Goal: Check status: Check status

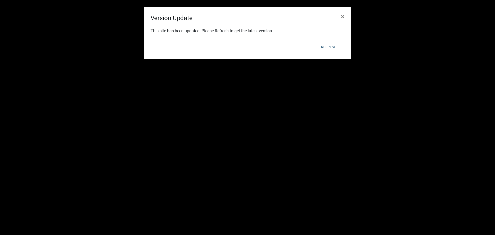
scroll to position [598, 0]
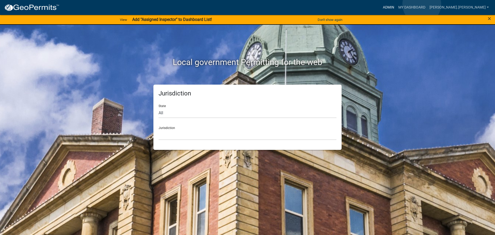
click at [396, 4] on link "Admin" at bounding box center [388, 8] width 15 height 10
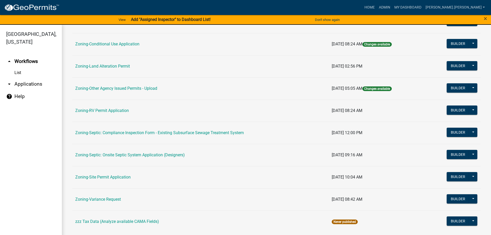
scroll to position [161, 0]
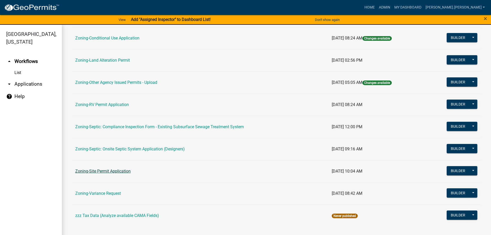
click at [107, 169] on link "Zoning-Site Permit Application" at bounding box center [102, 171] width 55 height 5
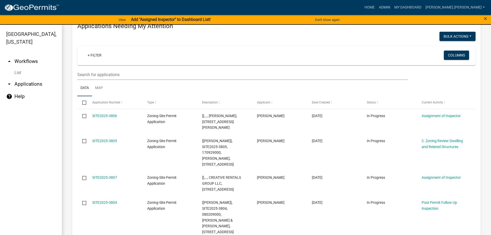
scroll to position [129, 0]
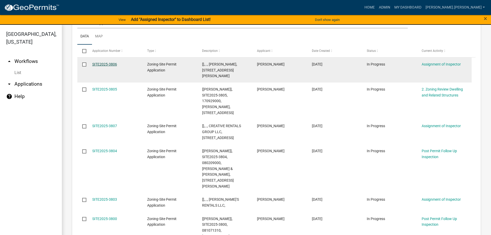
click at [106, 63] on link "SITE2025-3806" at bounding box center [104, 64] width 25 height 4
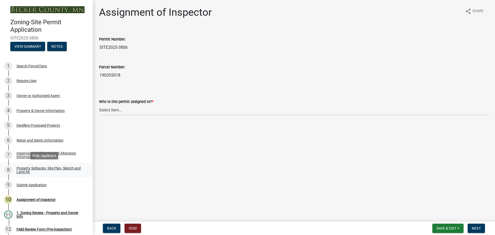
click at [38, 168] on div "Property Setbacks, Site Plan, Sketch and Land Alt" at bounding box center [50, 169] width 68 height 7
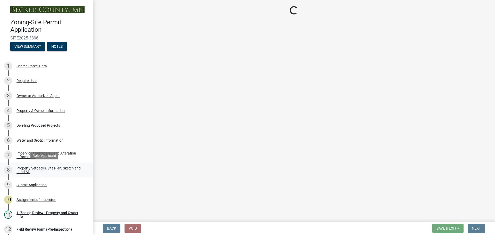
select select "d89fbfa0-1150-4954-b91c-9d482c9530a3"
select select "b56a4575-9846-47cf-8067-c59a4853da22"
select select "12f785fb-c378-4b18-841c-21c73dc99083"
select select "e8ab2dc3-aa3f-46f3-9b4a-37eb25ad84af"
select select "b98836ba-4715-455d-97ab-be9a9df498a8"
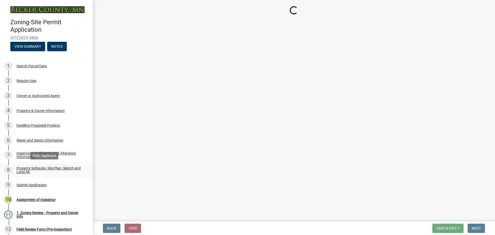
select select "288143c3-cc30-40f5-bb2a-2522511345b2"
select select "1c6b2b2e-439c-462d-bb45-b31f31c95a9c"
select select "4421853d-5e11-4b64-95ec-6c47066881cc"
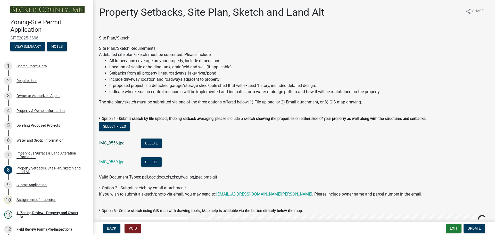
click at [116, 145] on link "IMG_9556.jpg" at bounding box center [111, 142] width 25 height 5
click at [116, 162] on link "IMG_9559.jpg" at bounding box center [111, 161] width 25 height 5
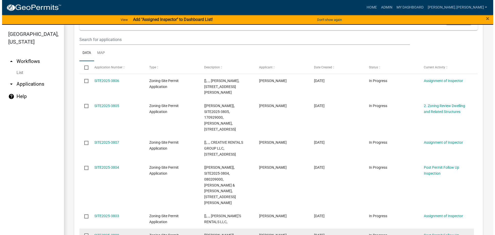
scroll to position [103, 0]
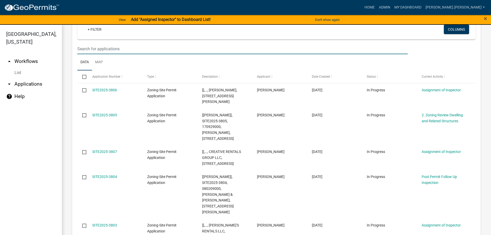
click at [213, 47] on input "text" at bounding box center [242, 49] width 330 height 11
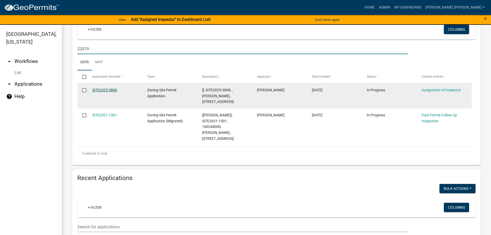
type input "22019"
click at [115, 88] on link "SITE2025-3808" at bounding box center [104, 90] width 25 height 4
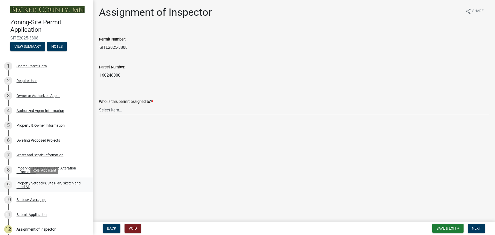
click at [31, 182] on div "Property Setbacks, Site Plan, Sketch and Land Alt" at bounding box center [50, 184] width 68 height 7
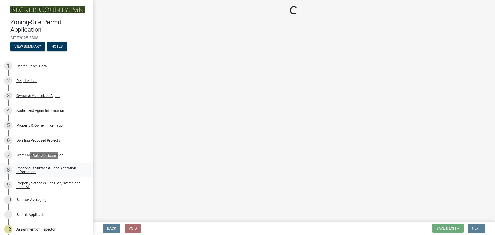
select select "7b13c63f-e699-4112-b373-98fbd28ec536"
select select "b827d36a-50e8-40dd-aeaa-a80d5c176b31"
select select "b56a4575-9846-47cf-8067-c59a4853da22"
select select "12f785fb-c378-4b18-841c-21c73dc99083"
select select "e8ab2dc3-aa3f-46f3-9b4a-37eb25ad84af"
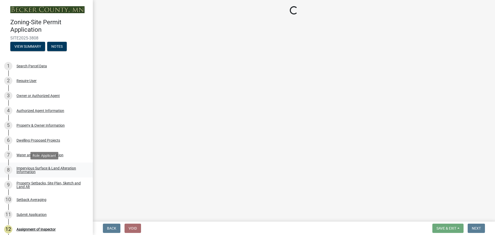
select select "27b2a8b4-abf6-463e-8c0c-7c5d2b4fe26f"
select select "5ad4ab64-b44e-481c-9000-9e5907aa74e1"
select select "e019de12-4845-45f2-ad10-5fb76eee0e55"
select select "c8b8ea71-7088-4e87-a493-7bc88cc2835b"
select select "d6c1d38b-8561-4345-845e-72dfbb0578a1"
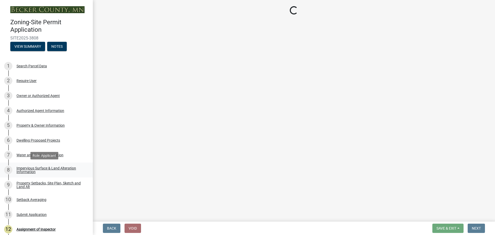
select select "f51aecae-0421-4f67-bd2d-0cff8a85c7cd"
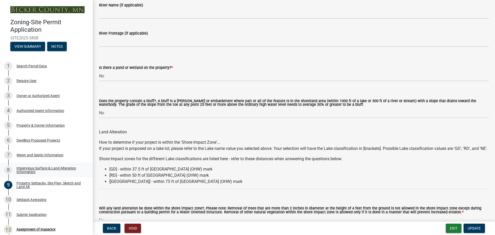
scroll to position [515, 0]
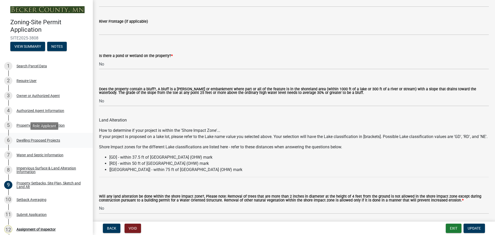
click at [41, 139] on div "Dwelling Proposed Projects" at bounding box center [38, 140] width 44 height 4
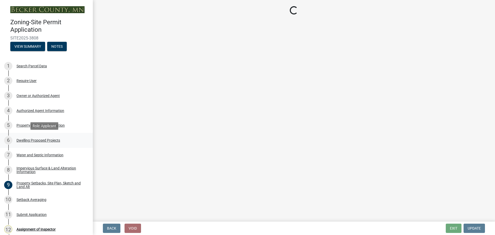
select select "5b8abcc6-67f7-49fb-8f25-c295ccc2b339"
select select "ba56d9f6-ced5-4c38-bdcc-33bfa85ac6de"
select select "59a6fdaa-56b6-4bcd-87b7-d867a7d784e6"
select select "4f5e2784-8c40-49a3-b0e9-8f1a3cbab4f4"
select select "e5b6e178-1d4e-46f3-8fba-19f7851c487a"
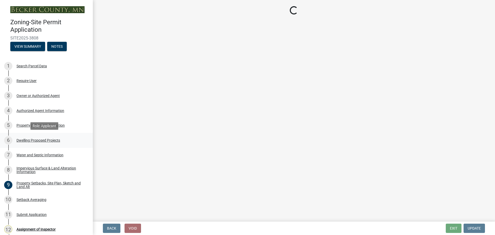
select select "ebb33175-329d-4f8e-9ee0-a71ca57f3362"
select select "5dd6cdd5-8b7d-4534-b791-478230f7b8b7"
select select "638dddef-31f4-4d73-b0b5-0ffc7b344434"
select select "0c863e3c-258e-4b1d-9985-47500660ce44"
select select "8786fdd2-7f96-462d-8069-e958fae6b9a0"
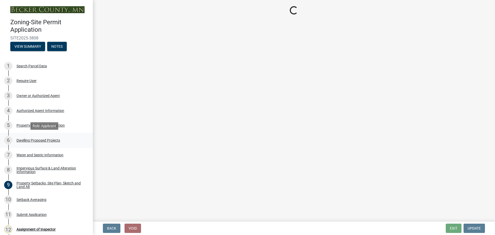
select select "a887a9bc-9b58-4ef9-9f6c-26d275076554"
select select "95a588f5-1928-44cb-95cb-f3dde79564ff"
select select "5c3531b8-bc96-4b07-92f8-845cfe46d7fc"
select select "8e4dc0e1-7dfa-4afc-85b9-5ad40795f204"
select select "ffb5c059-616d-4e71-8b5a-0d232edbecbf"
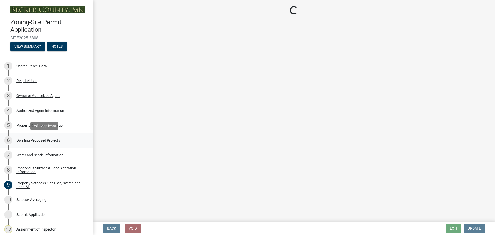
select select "dc6230dd-bdad-407f-bef0-b6909629af6d"
select select "7f420323-49a9-4fd0-9441-05b3dc777552"
select select "5c09849d-e6b9-47b1-a1e4-7038f384c9b1"
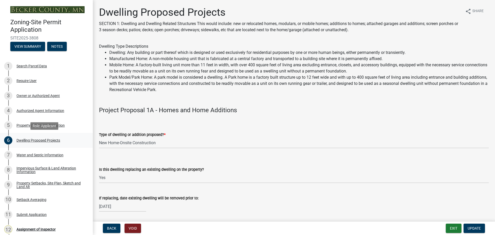
click at [34, 138] on div "Dwelling Proposed Projects" at bounding box center [38, 140] width 44 height 4
click at [29, 123] on div "Property & Owner Information" at bounding box center [40, 125] width 48 height 4
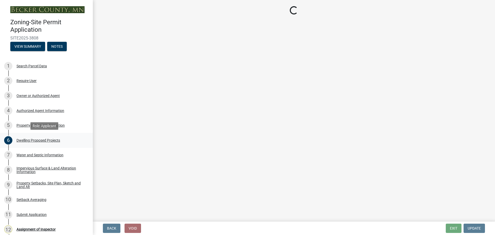
click at [31, 138] on div "Dwelling Proposed Projects" at bounding box center [38, 140] width 44 height 4
select select "15d55337-0fb0-485e-a759-dab20e978987"
select select "4a820845-fffa-4974-8517-90ccb7f1cf25"
select select "f87eba17-8ed9-4ad8-aefc-fe36a3f3544b"
select select "393a978c-6bd5-4cb2-a6a0-db6feb8732b8"
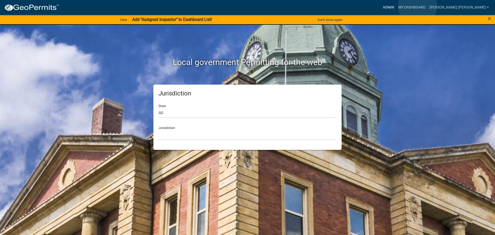
click at [396, 6] on link "Admin" at bounding box center [388, 8] width 15 height 10
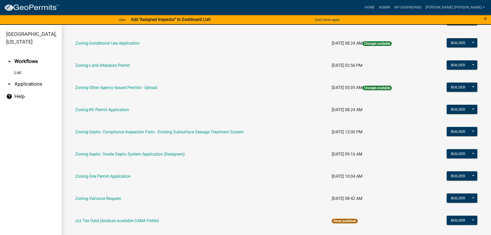
scroll to position [161, 0]
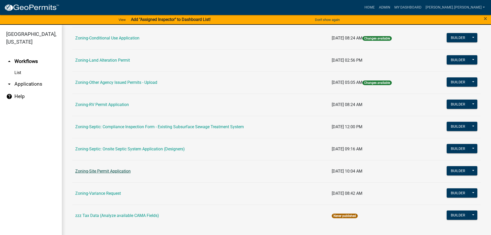
click at [115, 170] on link "Zoning-Site Permit Application" at bounding box center [102, 171] width 55 height 5
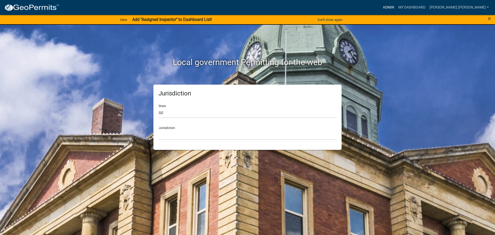
click at [396, 7] on link "Admin" at bounding box center [388, 8] width 15 height 10
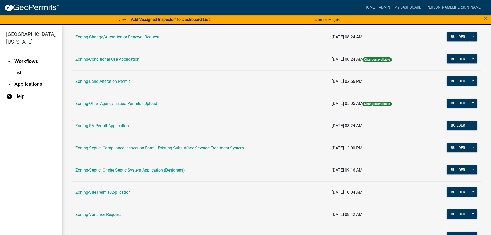
scroll to position [155, 0]
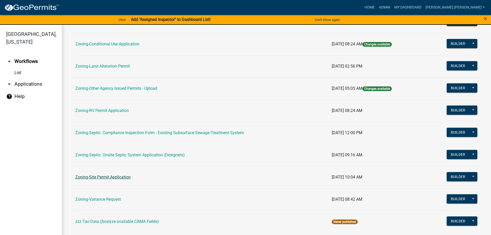
click at [105, 176] on link "Zoning-Site Permit Application" at bounding box center [102, 176] width 55 height 5
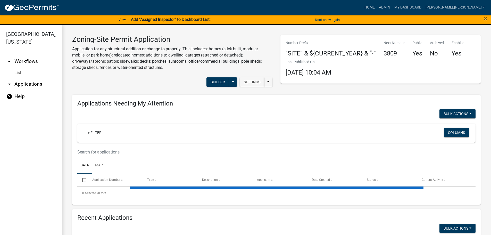
click at [168, 154] on input "text" at bounding box center [242, 152] width 330 height 11
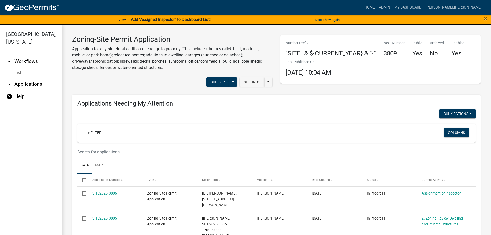
paste input "060907219"
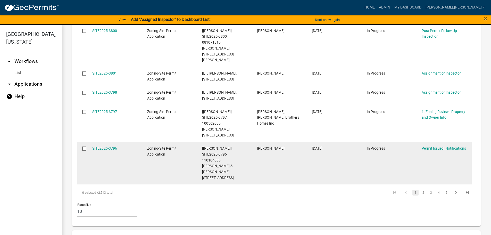
scroll to position [361, 0]
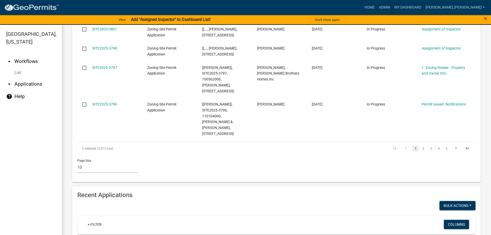
type input "060907219"
paste input "060907219"
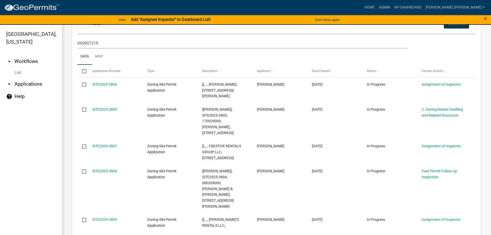
scroll to position [101, 0]
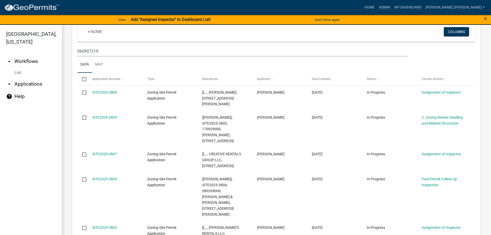
type input "060907219"
click at [133, 52] on input "060907219" at bounding box center [242, 51] width 330 height 11
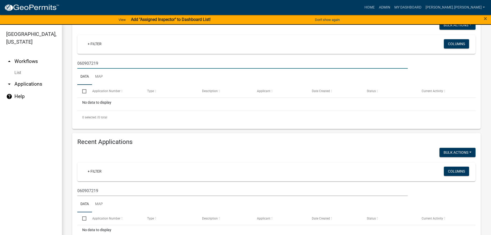
scroll to position [88, 0]
type input "060907219"
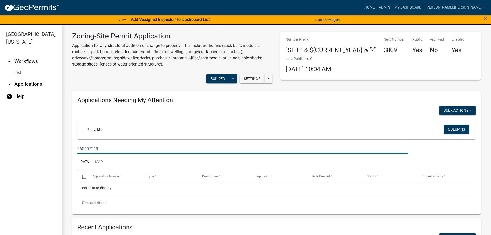
scroll to position [0, 0]
